Goal: Find specific page/section

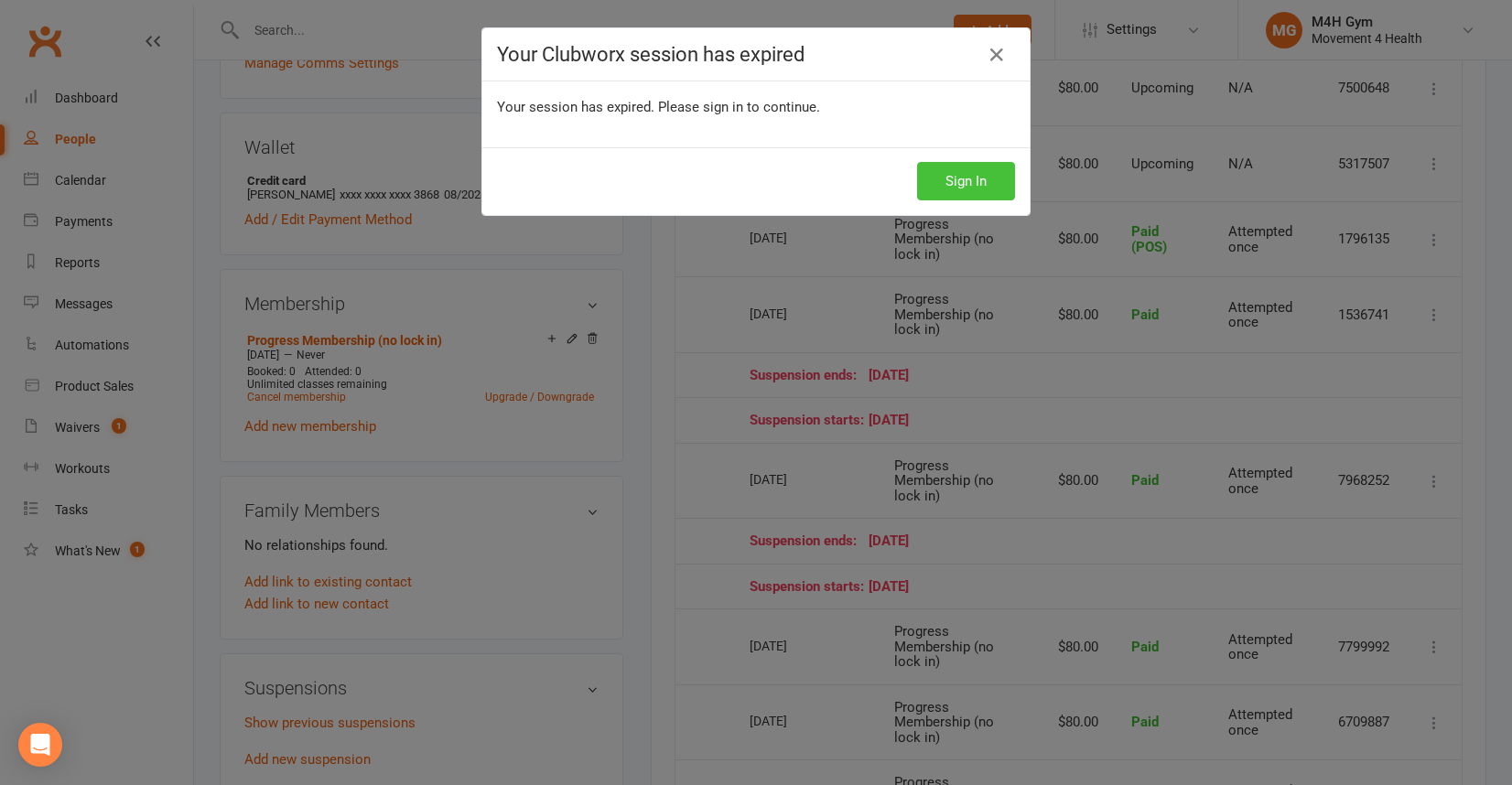
click at [941, 182] on button "Sign In" at bounding box center [966, 181] width 98 height 38
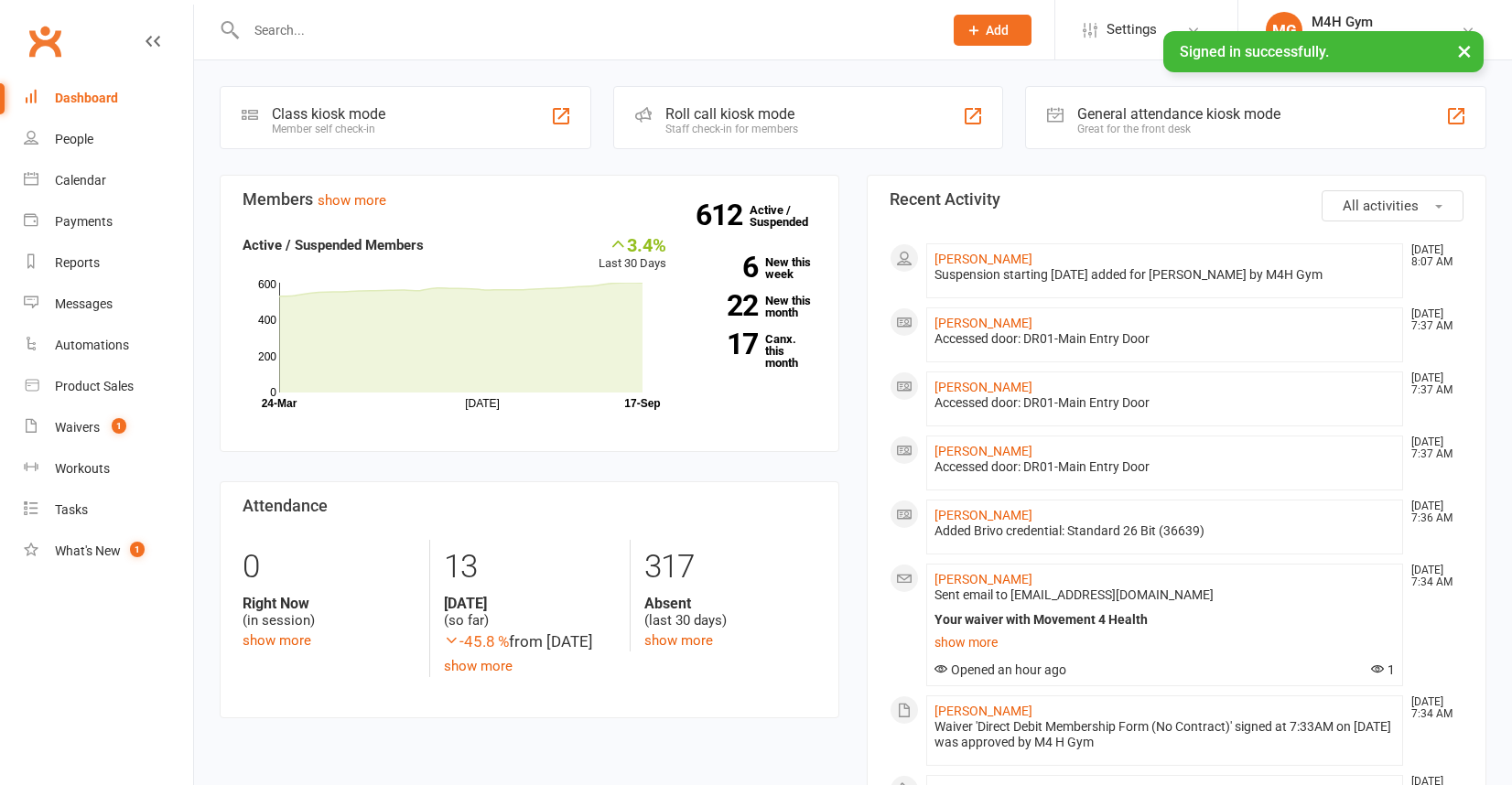
click at [316, 24] on input "text" at bounding box center [585, 30] width 689 height 26
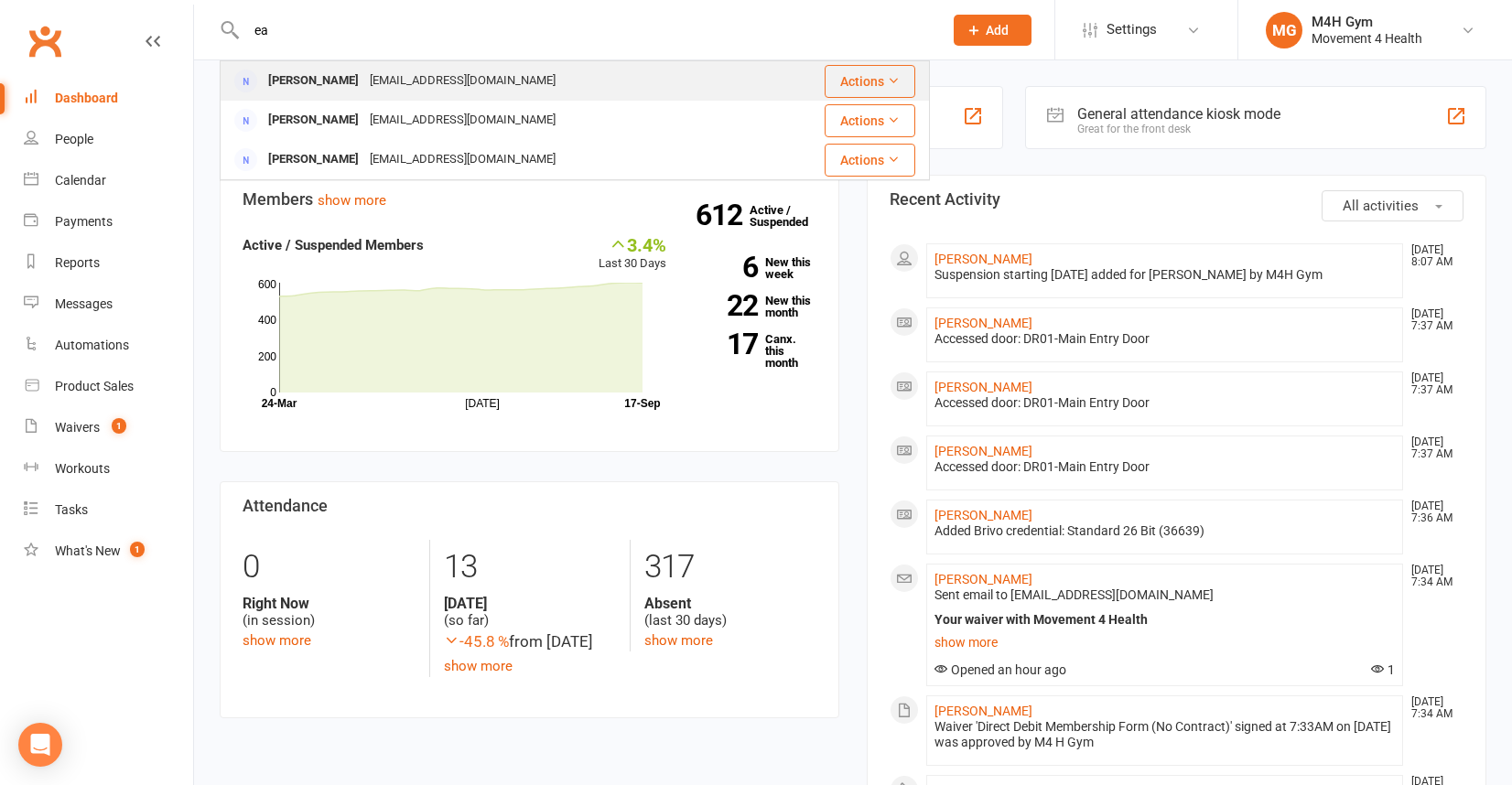
type input "e"
